Goal: Task Accomplishment & Management: Complete application form

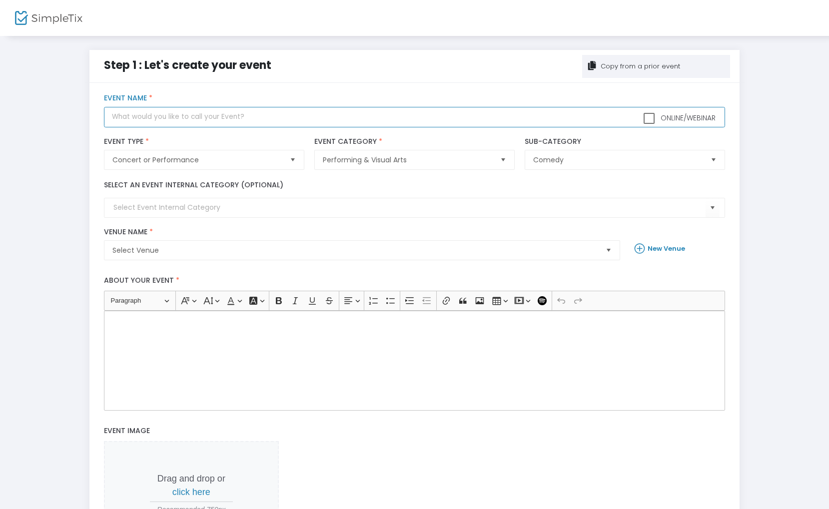
click at [155, 127] on input "text" at bounding box center [414, 117] width 621 height 20
type input "Clown Class"
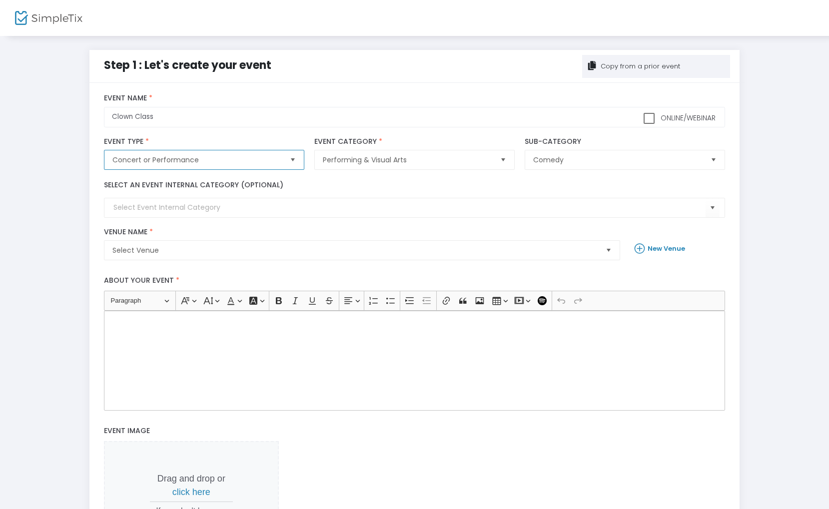
click at [209, 156] on span "Concert or Performance" at bounding box center [196, 160] width 169 height 10
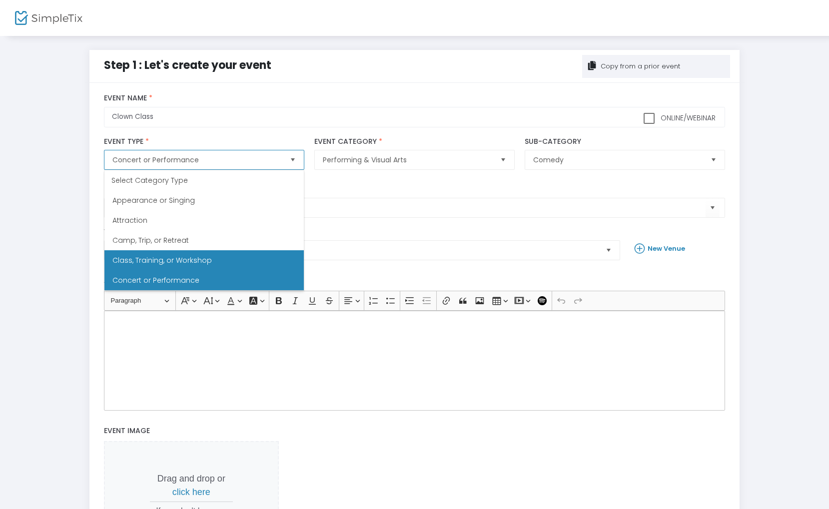
click at [172, 262] on span "Class, Training, or Workshop" at bounding box center [161, 260] width 99 height 10
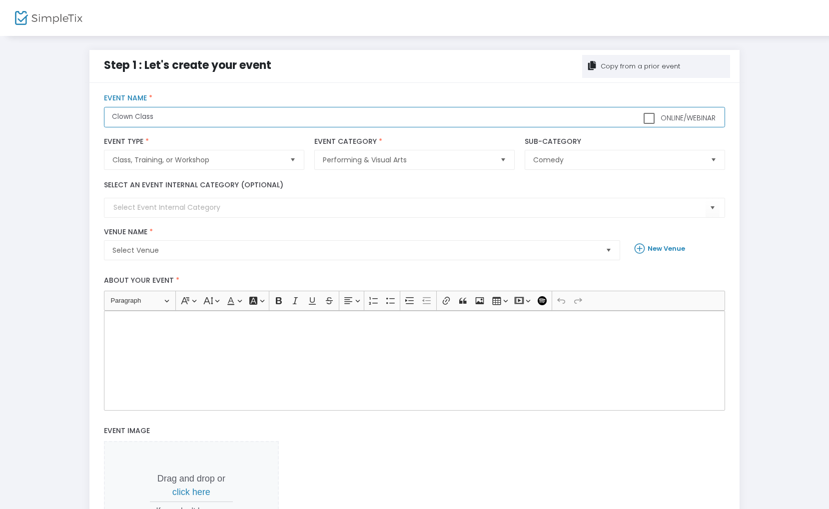
click at [172, 117] on input "Clown Class" at bounding box center [414, 117] width 621 height 20
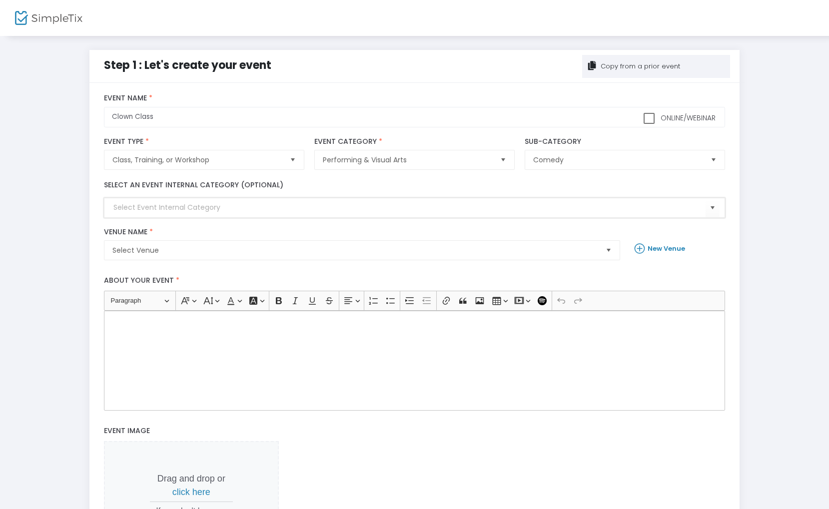
click at [165, 211] on input at bounding box center [409, 207] width 592 height 10
click at [179, 246] on span "Select Venue" at bounding box center [354, 250] width 485 height 10
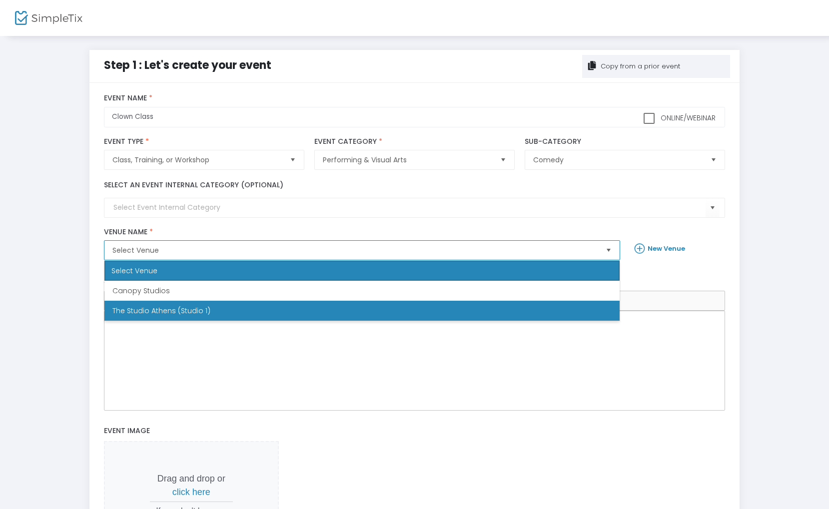
click at [169, 311] on span "The Studio Athens (Studio 1)" at bounding box center [161, 311] width 98 height 10
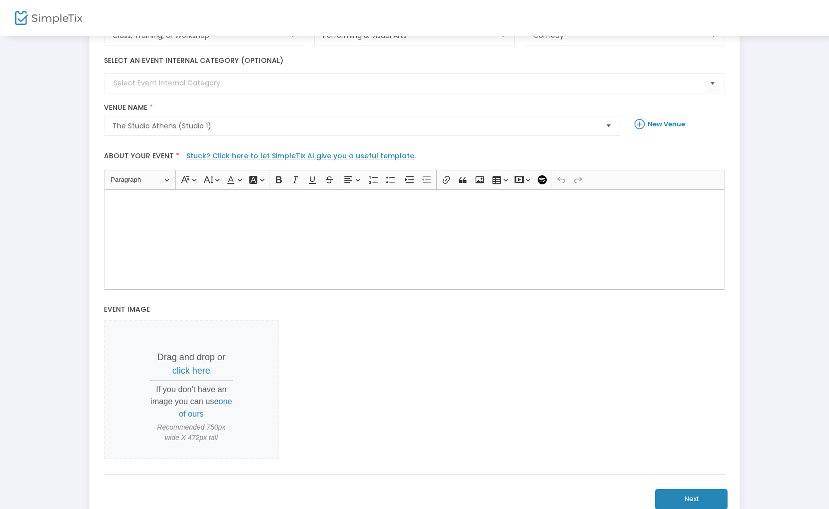
scroll to position [0, 0]
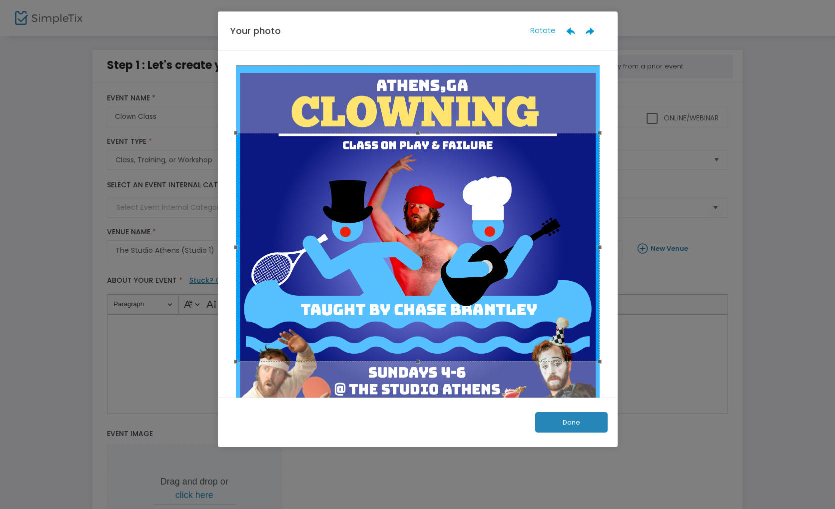
drag, startPoint x: 415, startPoint y: 133, endPoint x: 425, endPoint y: 136, distance: 10.4
click at [416, 102] on div at bounding box center [418, 250] width 370 height 370
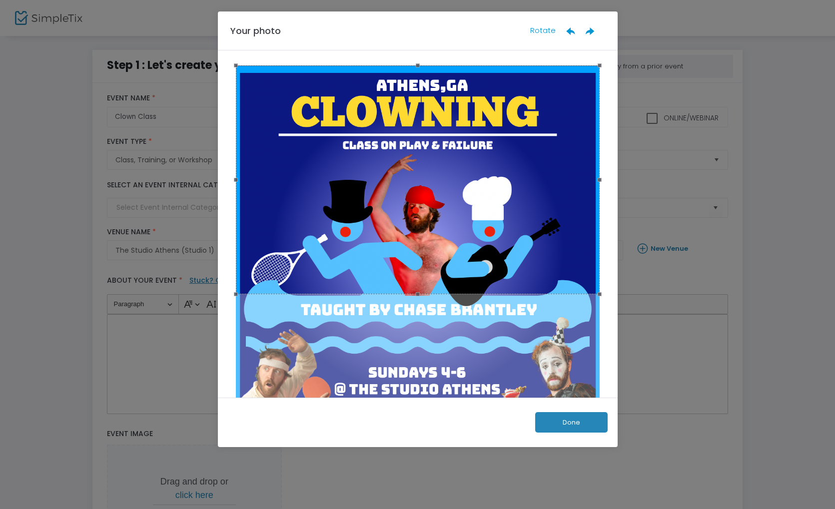
drag, startPoint x: 430, startPoint y: 198, endPoint x: 331, endPoint y: 76, distance: 157.3
click at [426, 122] on div at bounding box center [418, 179] width 364 height 229
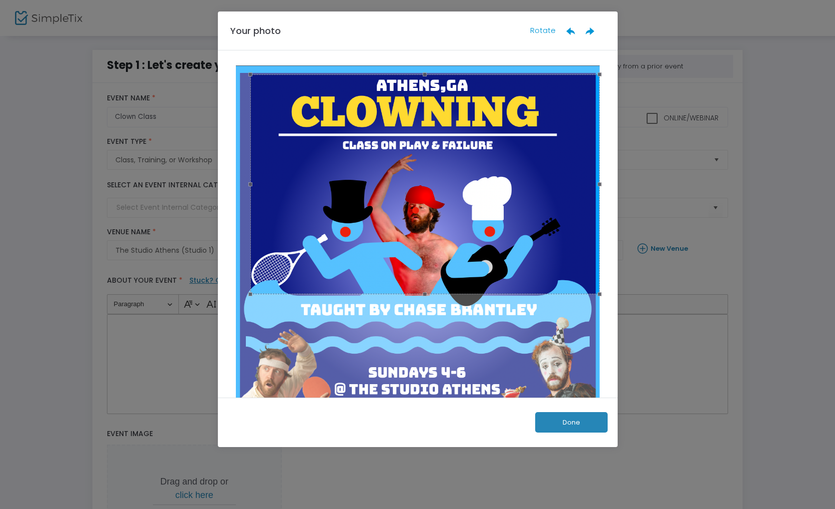
drag, startPoint x: 233, startPoint y: 65, endPoint x: 247, endPoint y: 81, distance: 21.2
click at [250, 81] on div at bounding box center [424, 184] width 349 height 220
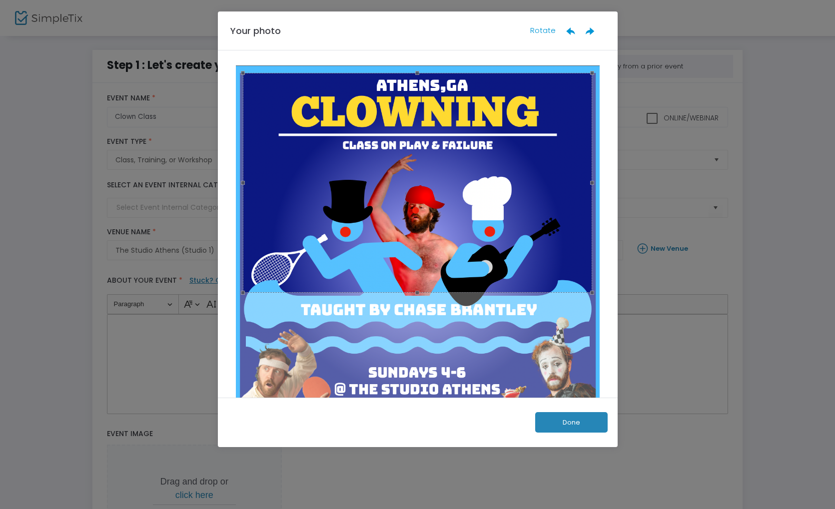
drag, startPoint x: 325, startPoint y: 125, endPoint x: 317, endPoint y: 124, distance: 7.6
click at [317, 124] on div at bounding box center [417, 183] width 349 height 220
click at [590, 295] on span at bounding box center [592, 293] width 4 height 4
click at [581, 422] on button "Done" at bounding box center [571, 422] width 72 height 20
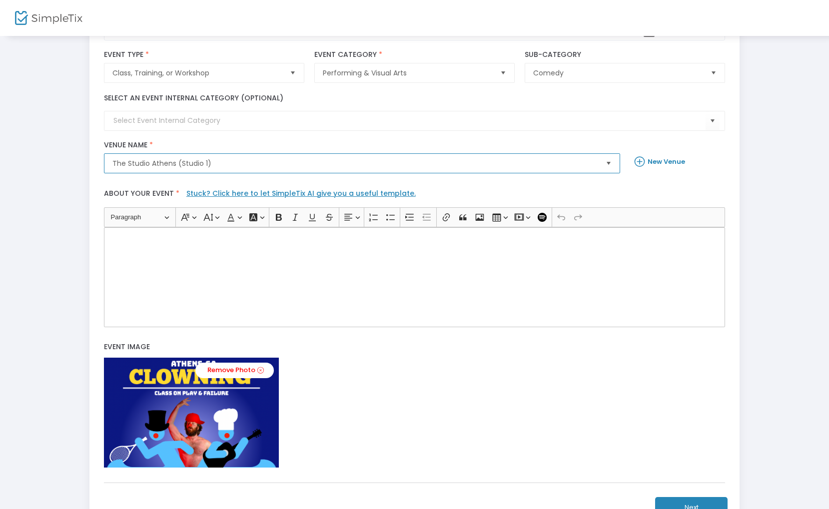
scroll to position [175, 0]
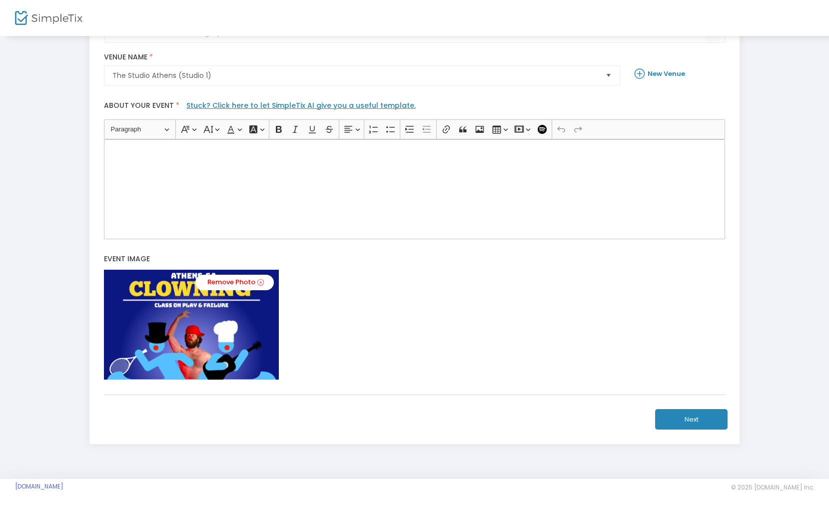
click at [402, 353] on div "Remove Photo" at bounding box center [414, 325] width 621 height 110
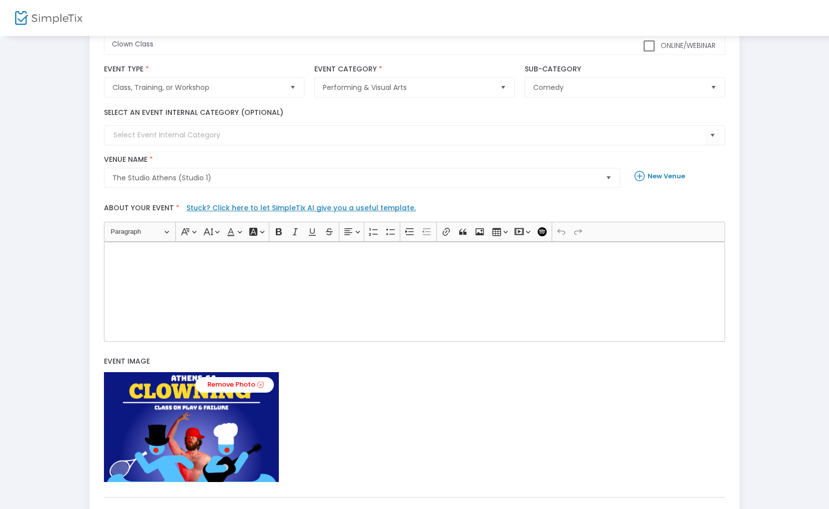
scroll to position [75, 0]
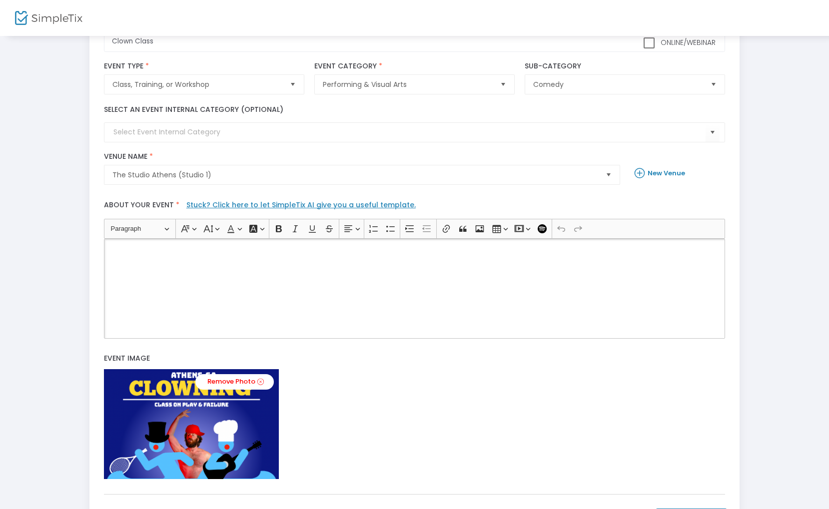
click at [356, 287] on div "Rich Text Editor, main" at bounding box center [414, 289] width 621 height 100
